Goal: Task Accomplishment & Management: Manage account settings

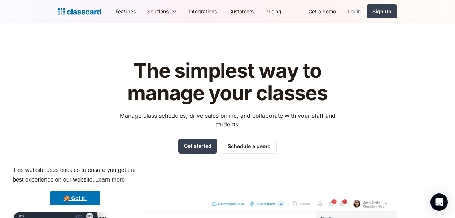
click at [352, 12] on link "Login" at bounding box center [354, 11] width 25 height 16
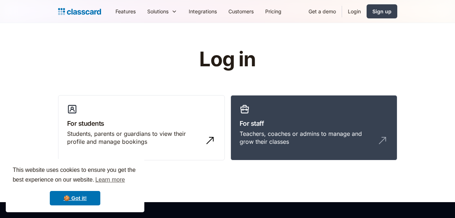
click at [353, 12] on link "Login" at bounding box center [354, 11] width 25 height 16
click at [319, 135] on div "Teachers, coaches or admins to manage and grow their classes" at bounding box center [307, 138] width 134 height 16
